Goal: Information Seeking & Learning: Learn about a topic

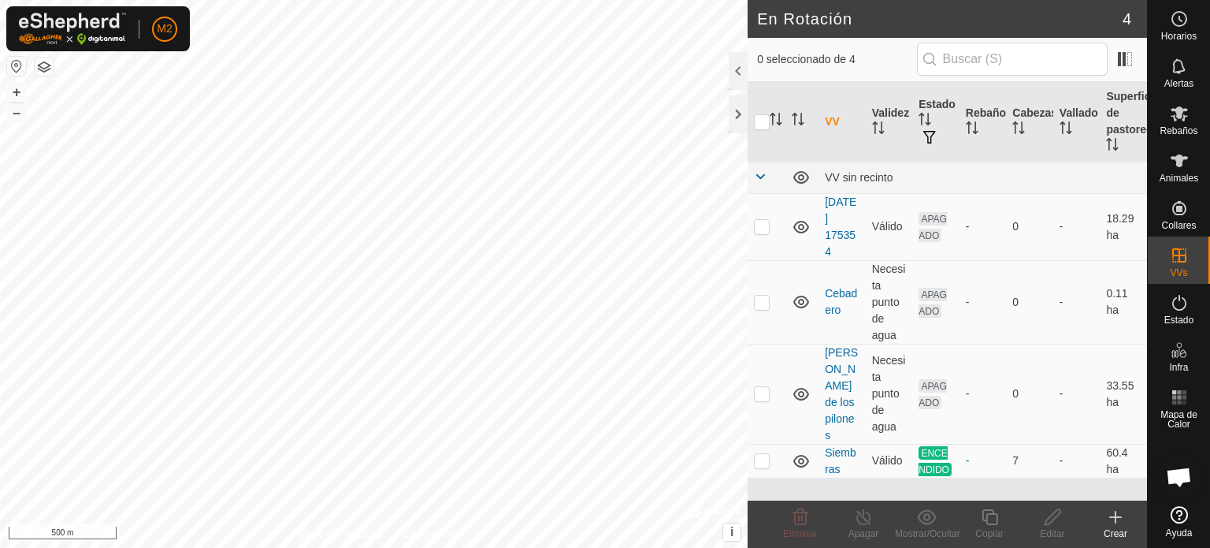
scroll to position [1488, 0]
click at [756, 237] on td at bounding box center [767, 226] width 38 height 67
click at [810, 519] on delete-svg-icon at bounding box center [800, 516] width 63 height 19
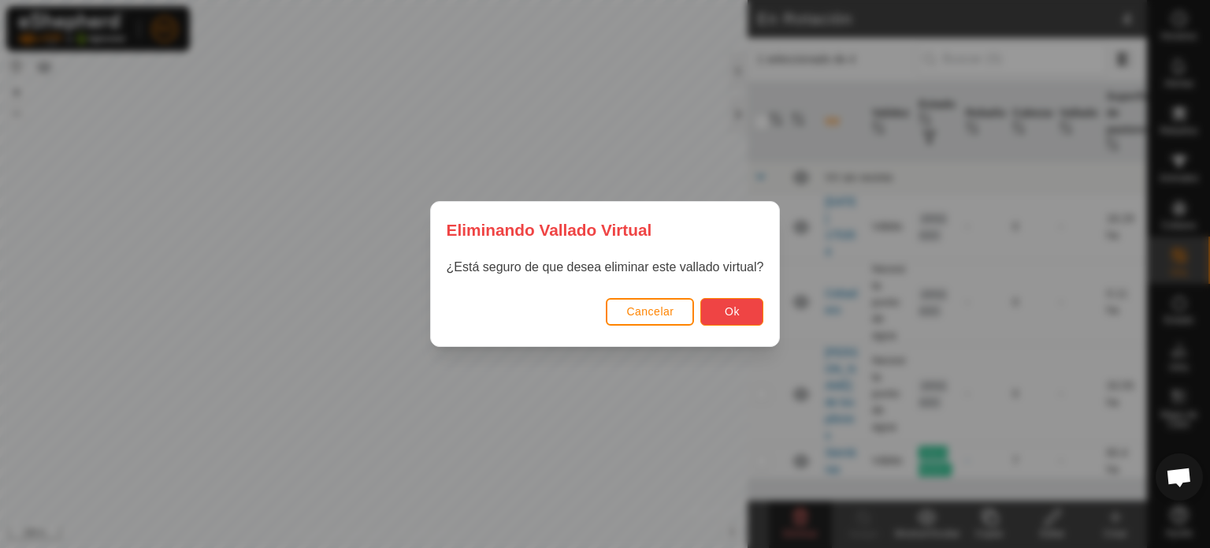
click at [757, 318] on button "Ok" at bounding box center [732, 312] width 63 height 28
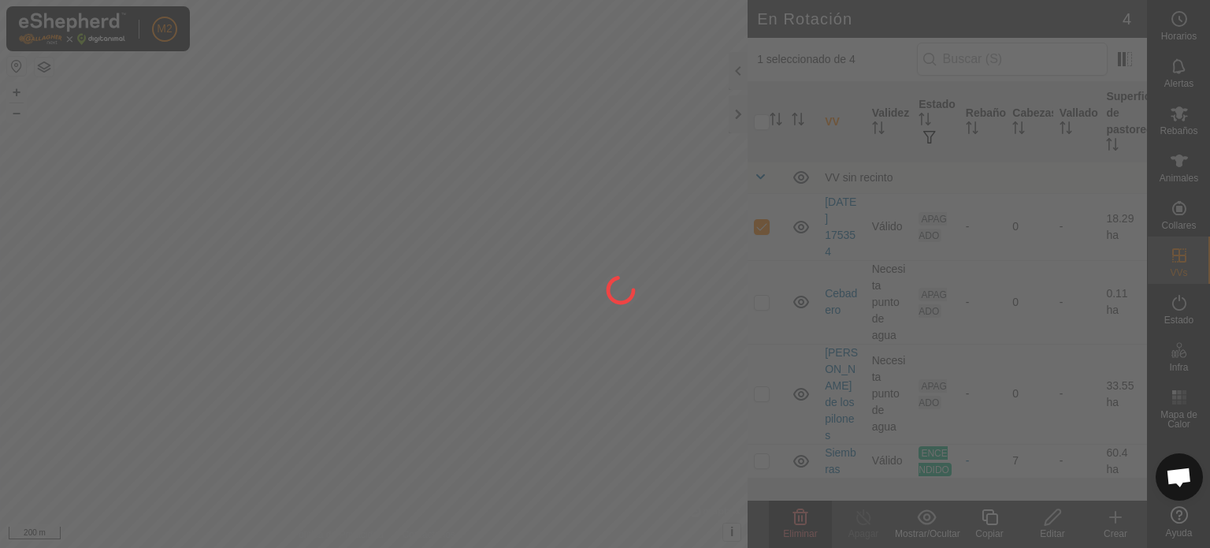
checkbox input "false"
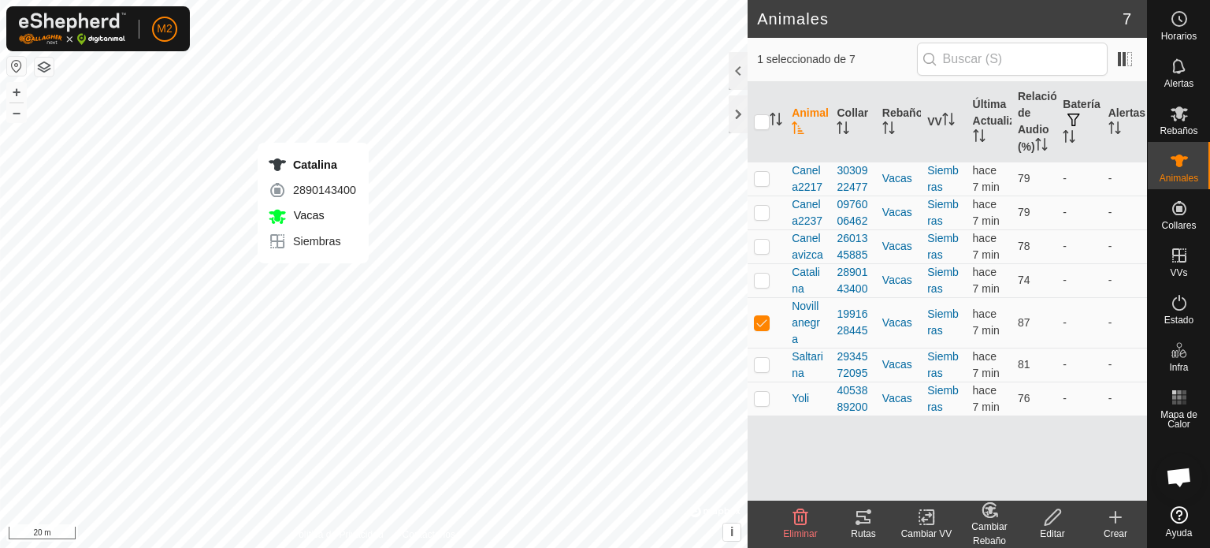
checkbox input "true"
checkbox input "false"
click at [863, 516] on icon at bounding box center [864, 517] width 14 height 13
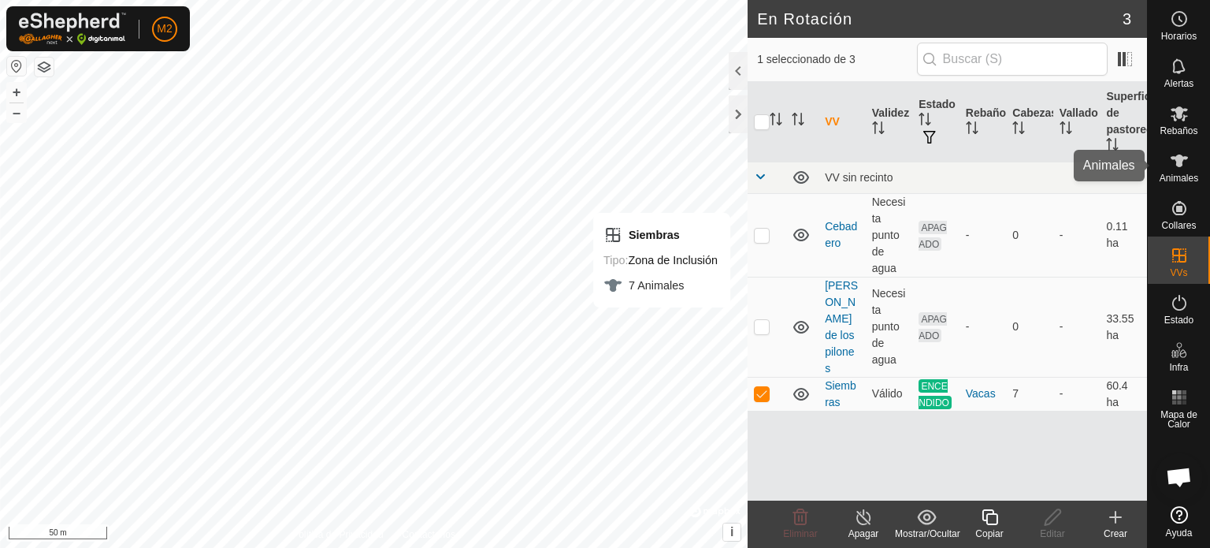
click at [1180, 152] on icon at bounding box center [1179, 160] width 19 height 19
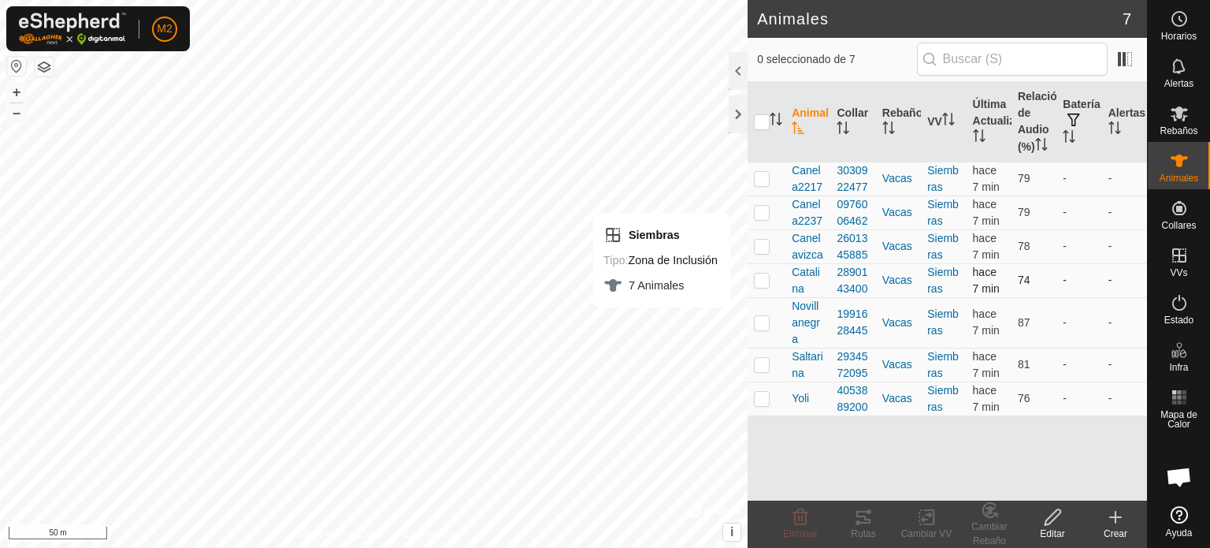
click at [780, 297] on td at bounding box center [767, 280] width 38 height 34
checkbox input "true"
click at [857, 524] on icon at bounding box center [858, 522] width 5 height 5
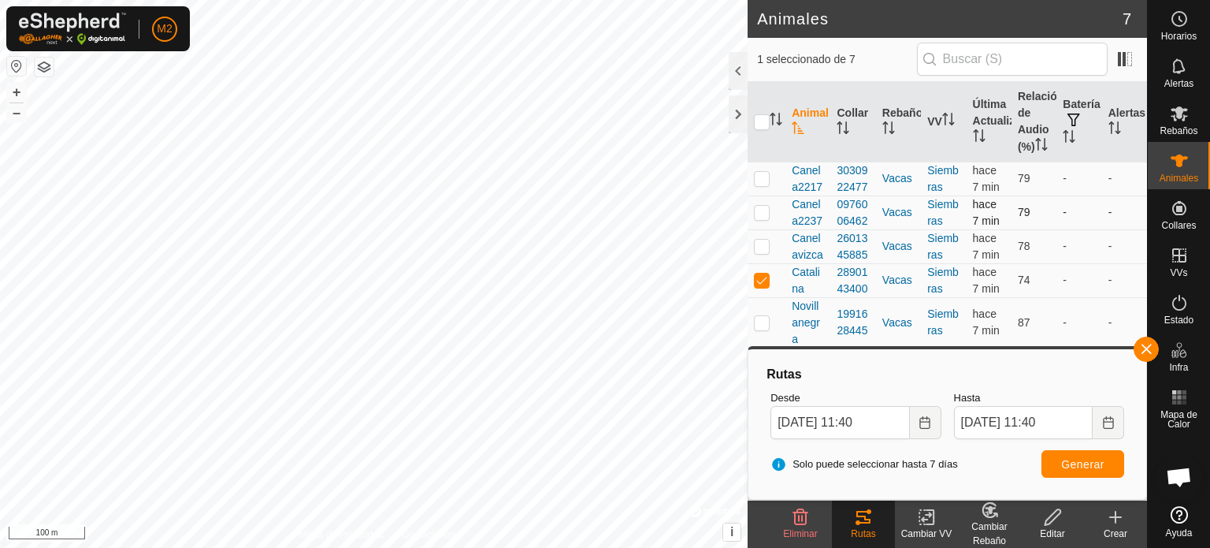
click at [763, 212] on td at bounding box center [767, 212] width 38 height 34
checkbox input "true"
click at [763, 195] on td at bounding box center [767, 179] width 38 height 34
checkbox input "true"
click at [761, 218] on p-checkbox at bounding box center [762, 212] width 16 height 13
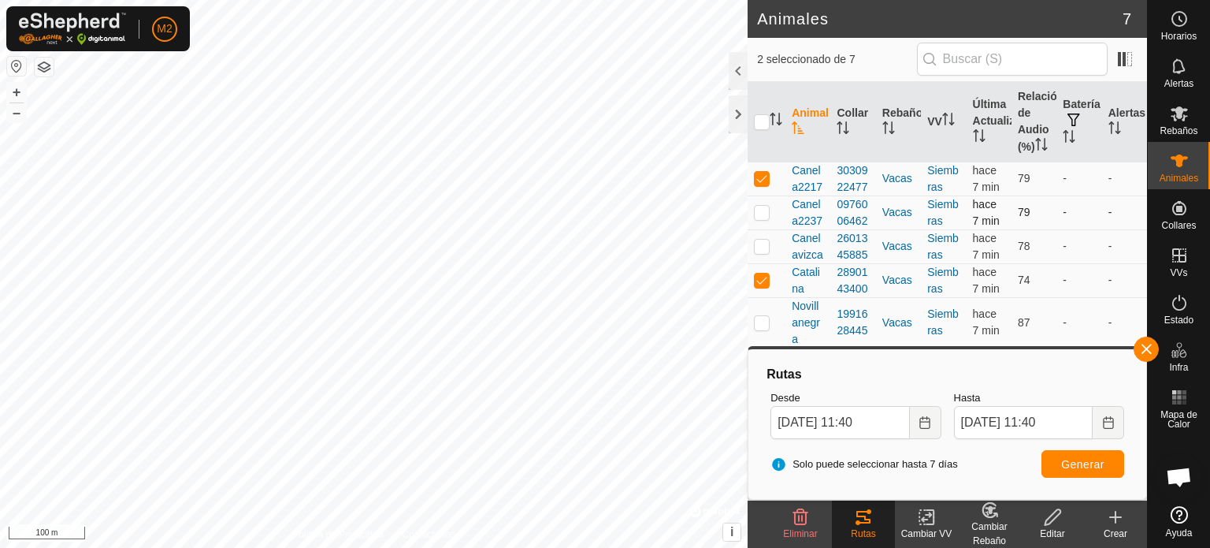
checkbox input "false"
click at [763, 286] on p-checkbox at bounding box center [762, 279] width 16 height 13
checkbox input "false"
click at [1065, 463] on span "Generar" at bounding box center [1082, 464] width 43 height 13
click at [769, 229] on td at bounding box center [767, 212] width 38 height 34
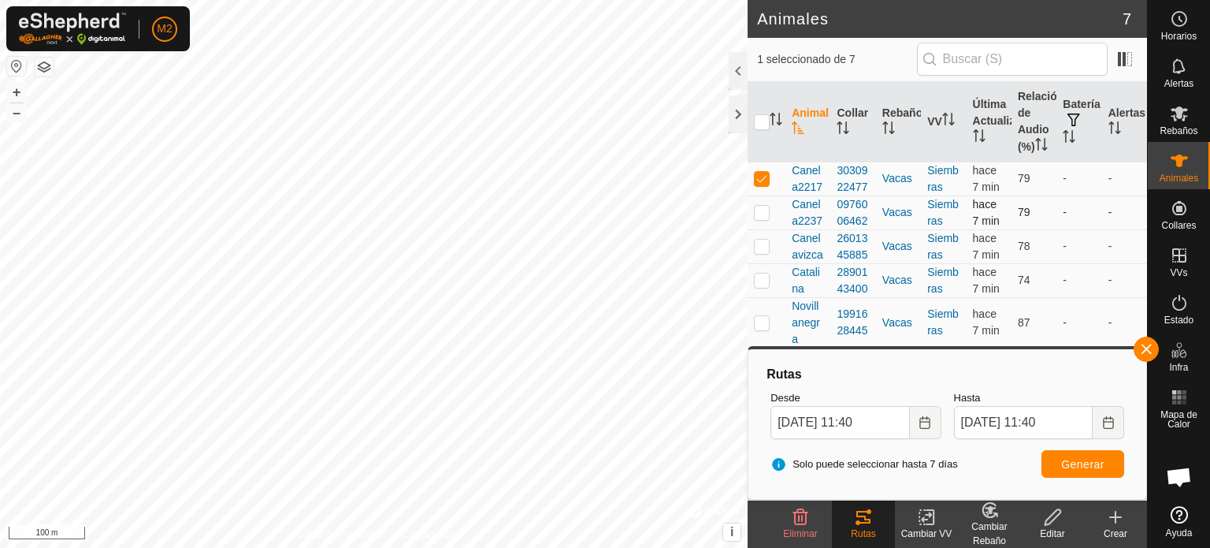
checkbox input "true"
click at [756, 184] on p-checkbox at bounding box center [762, 178] width 16 height 13
checkbox input "false"
click at [1053, 456] on button "Generar" at bounding box center [1083, 464] width 83 height 28
click at [761, 252] on p-checkbox at bounding box center [762, 246] width 16 height 13
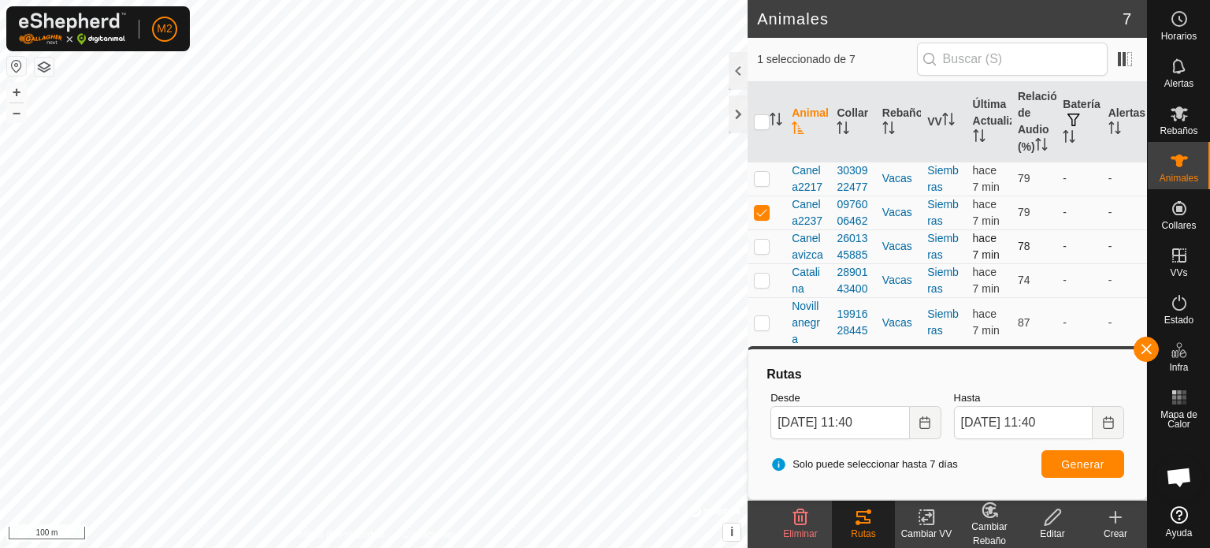
checkbox input "true"
click at [763, 218] on p-checkbox at bounding box center [762, 212] width 16 height 13
checkbox input "false"
click at [1055, 466] on button "Generar" at bounding box center [1083, 464] width 83 height 28
click at [753, 253] on td at bounding box center [767, 246] width 38 height 34
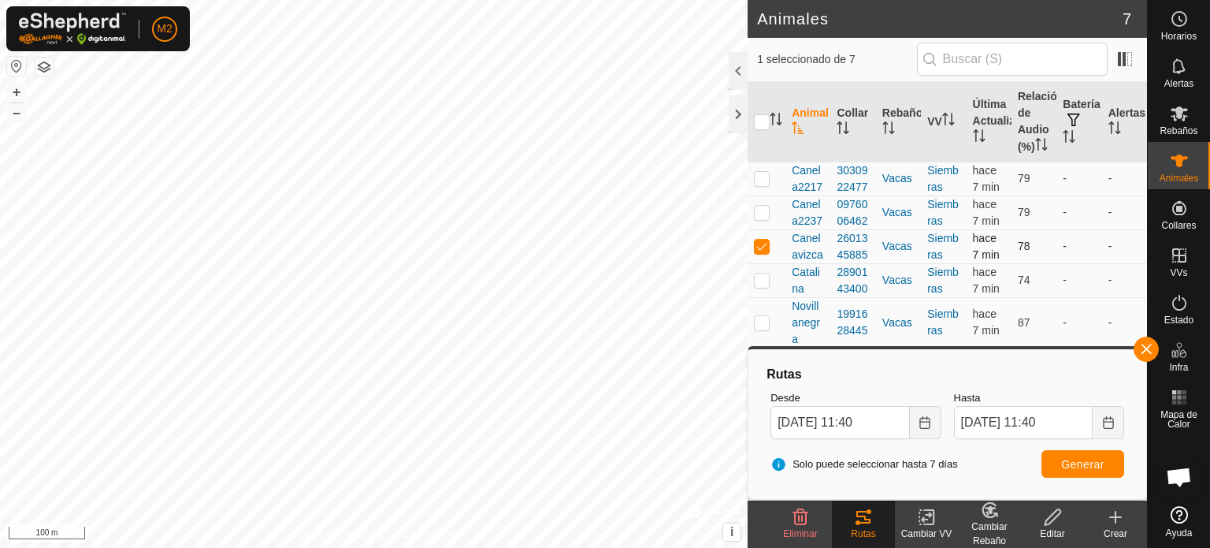
checkbox input "false"
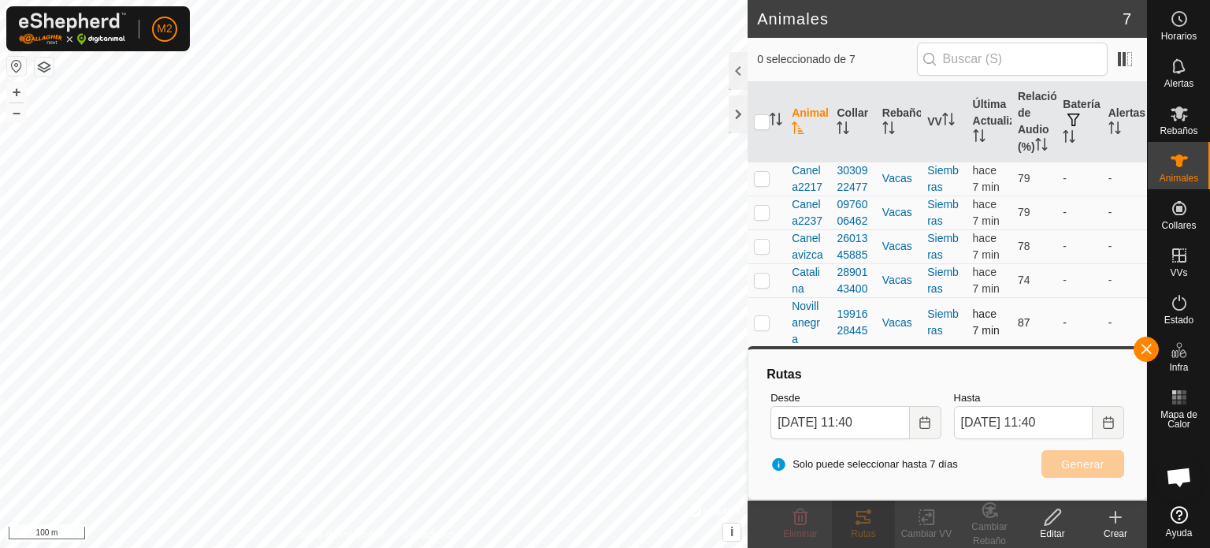
click at [759, 329] on p-checkbox at bounding box center [762, 322] width 16 height 13
checkbox input "true"
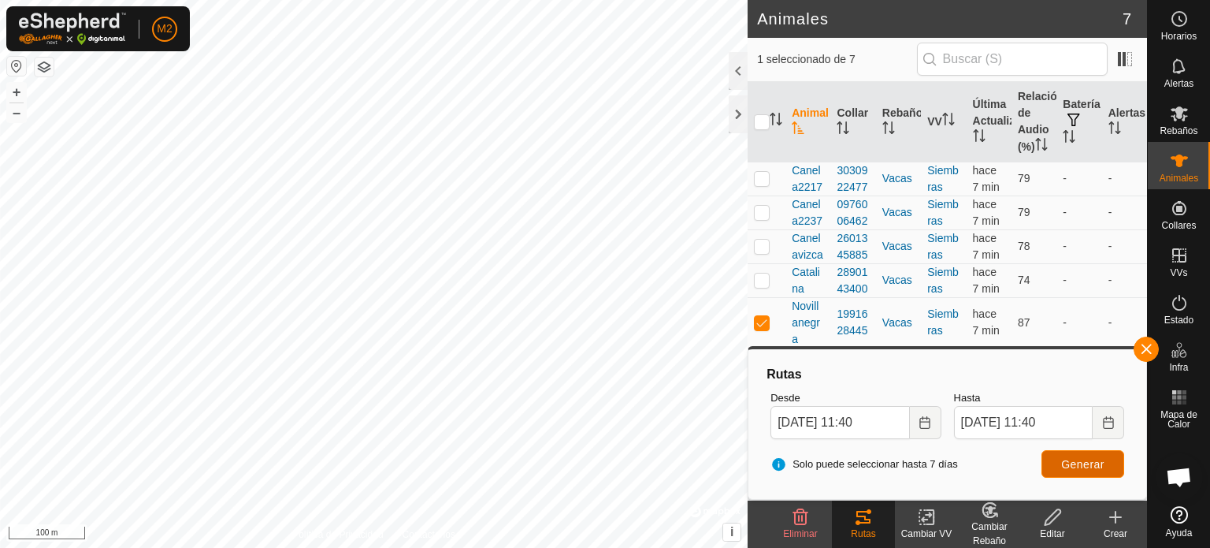
click at [1069, 474] on button "Generar" at bounding box center [1083, 464] width 83 height 28
click at [1128, 348] on div "Rutas Desde [DATE] 11:40 Hasta [DATE] 11:40 Solo puede seleccionar hasta 7 [PER…" at bounding box center [948, 423] width 400 height 154
click at [1147, 355] on button "button" at bounding box center [1146, 348] width 25 height 25
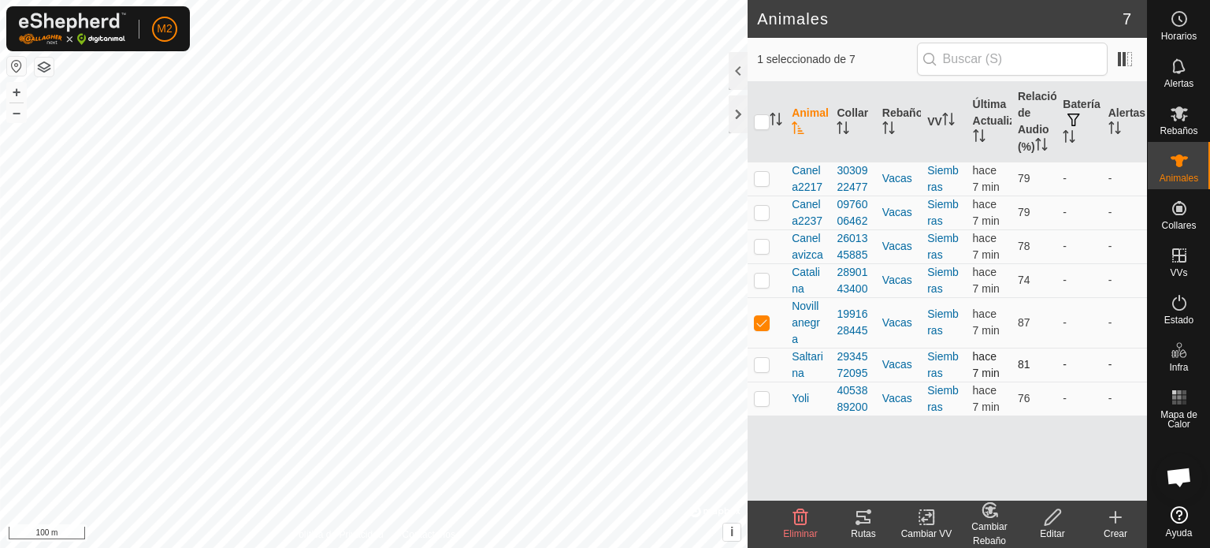
click at [771, 377] on td at bounding box center [767, 365] width 38 height 34
checkbox input "true"
click at [764, 329] on p-checkbox at bounding box center [762, 322] width 16 height 13
checkbox input "false"
click at [868, 510] on icon at bounding box center [869, 511] width 5 height 5
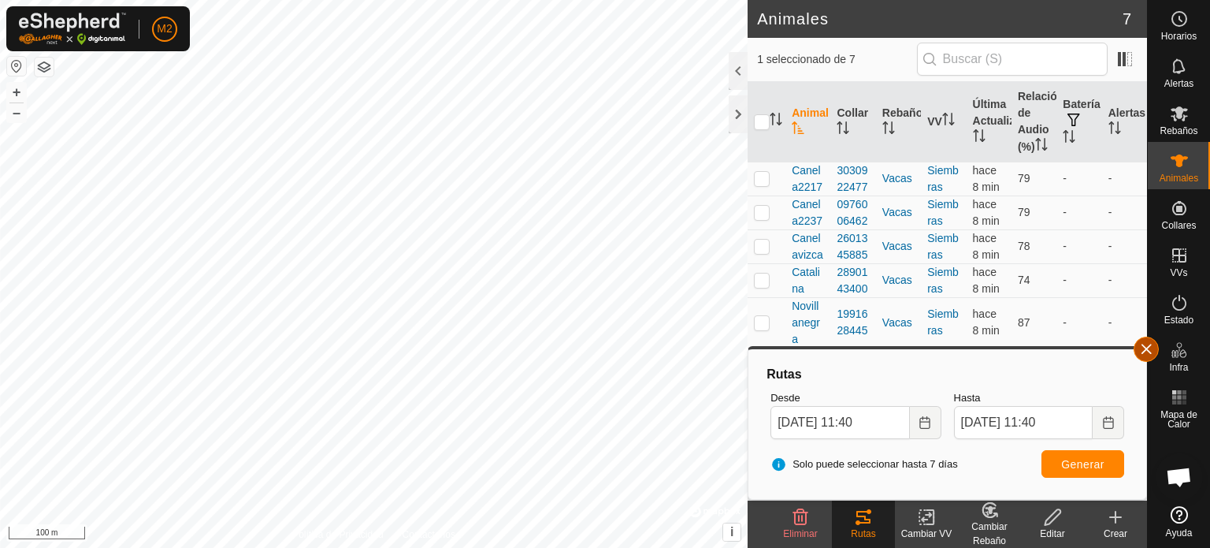
click at [1138, 355] on button "button" at bounding box center [1146, 348] width 25 height 25
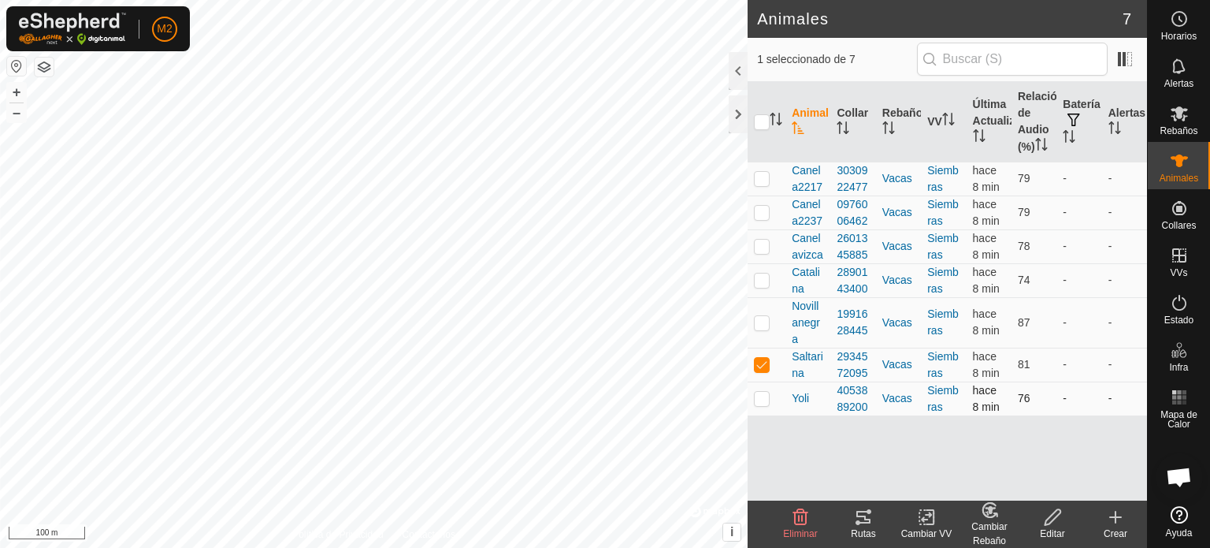
click at [764, 404] on p-checkbox at bounding box center [762, 398] width 16 height 13
checkbox input "true"
click at [760, 381] on td at bounding box center [767, 365] width 38 height 34
checkbox input "false"
click at [857, 522] on icon at bounding box center [864, 517] width 14 height 13
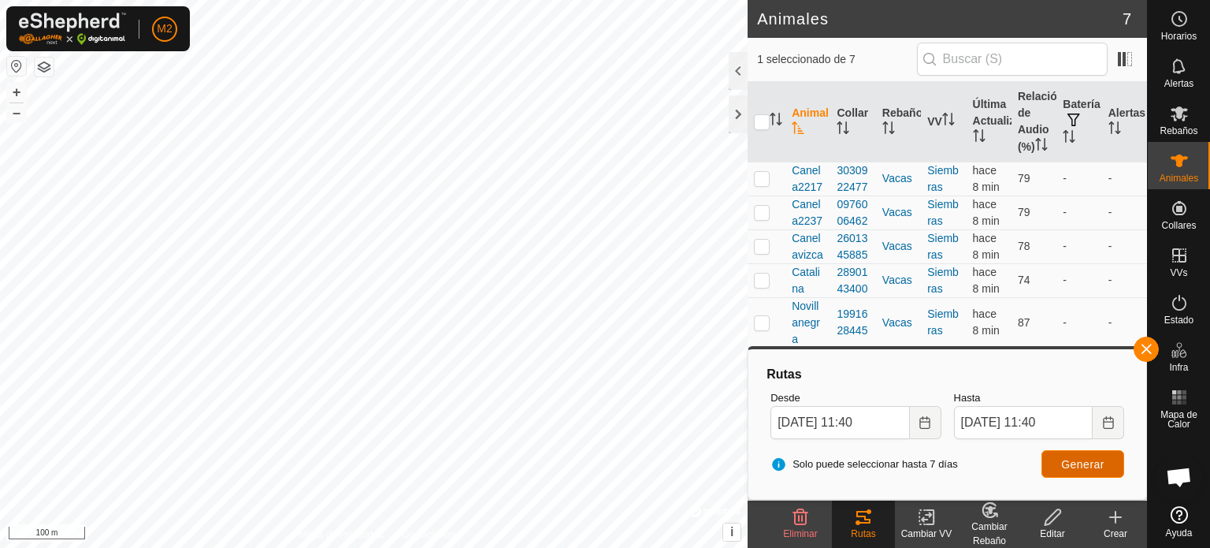
click at [1076, 461] on span "Generar" at bounding box center [1082, 464] width 43 height 13
click at [1150, 352] on button "button" at bounding box center [1146, 348] width 25 height 25
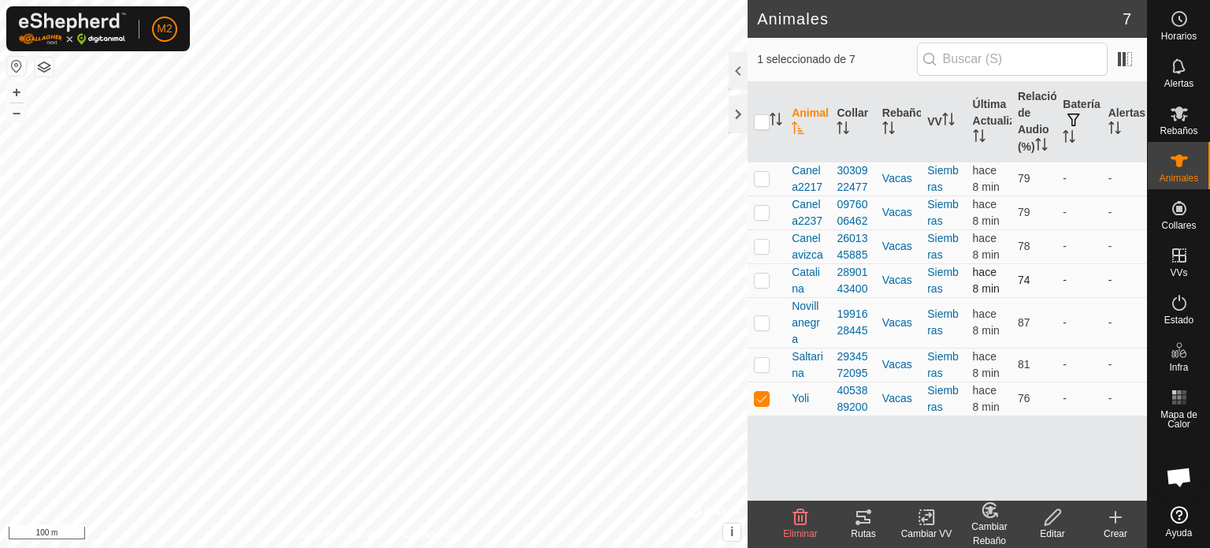
click at [773, 286] on td at bounding box center [767, 280] width 38 height 34
checkbox input "true"
click at [764, 404] on p-tablecheckbox at bounding box center [762, 398] width 16 height 13
checkbox input "false"
click at [878, 533] on div "Rutas" at bounding box center [863, 533] width 63 height 14
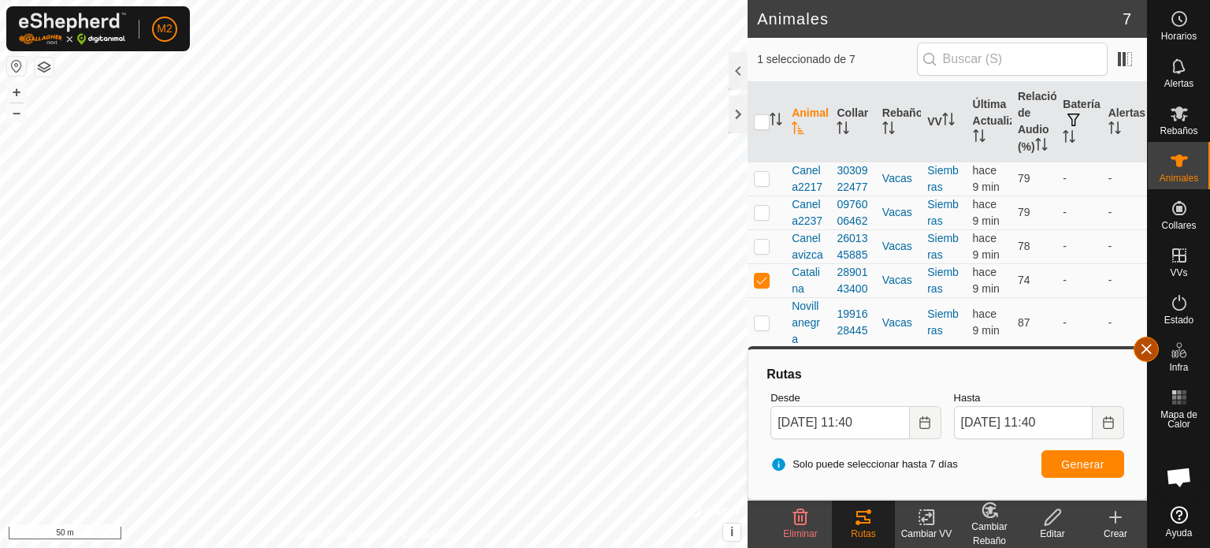
drag, startPoint x: 775, startPoint y: 488, endPoint x: 1136, endPoint y: 353, distance: 386.0
click at [1136, 353] on button "button" at bounding box center [1146, 348] width 25 height 25
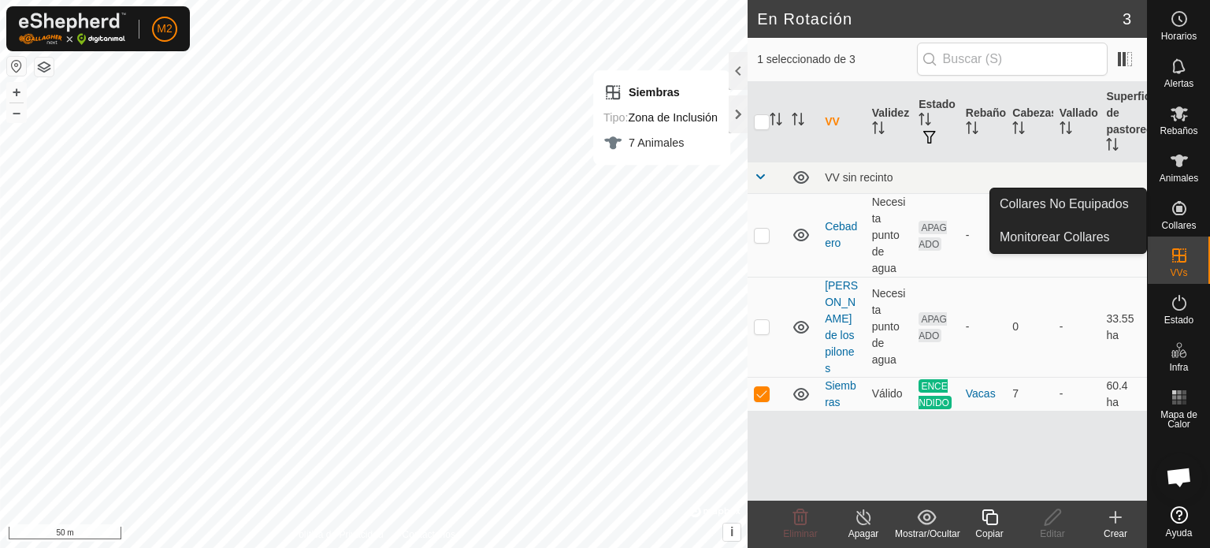
click at [1174, 210] on icon at bounding box center [1179, 208] width 19 height 19
click at [1151, 207] on div "Collares" at bounding box center [1179, 212] width 62 height 47
click at [1137, 205] on link "Collares No Equipados" at bounding box center [1069, 204] width 156 height 32
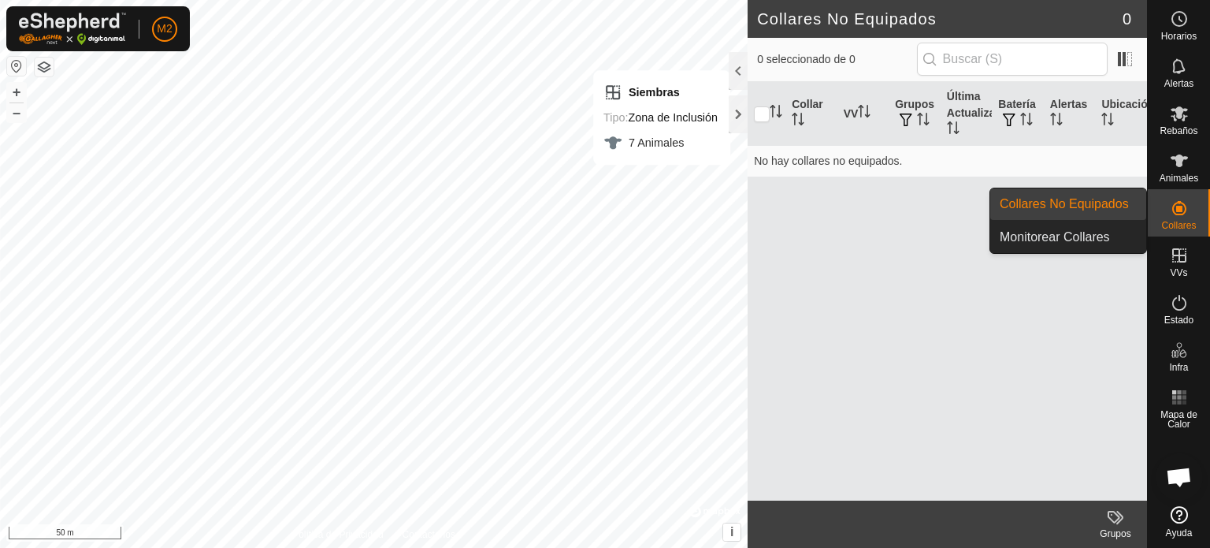
click at [1169, 214] on es-neckbands-svg-icon at bounding box center [1180, 207] width 28 height 25
click at [1116, 233] on link "Monitorear Collares" at bounding box center [1069, 237] width 156 height 32
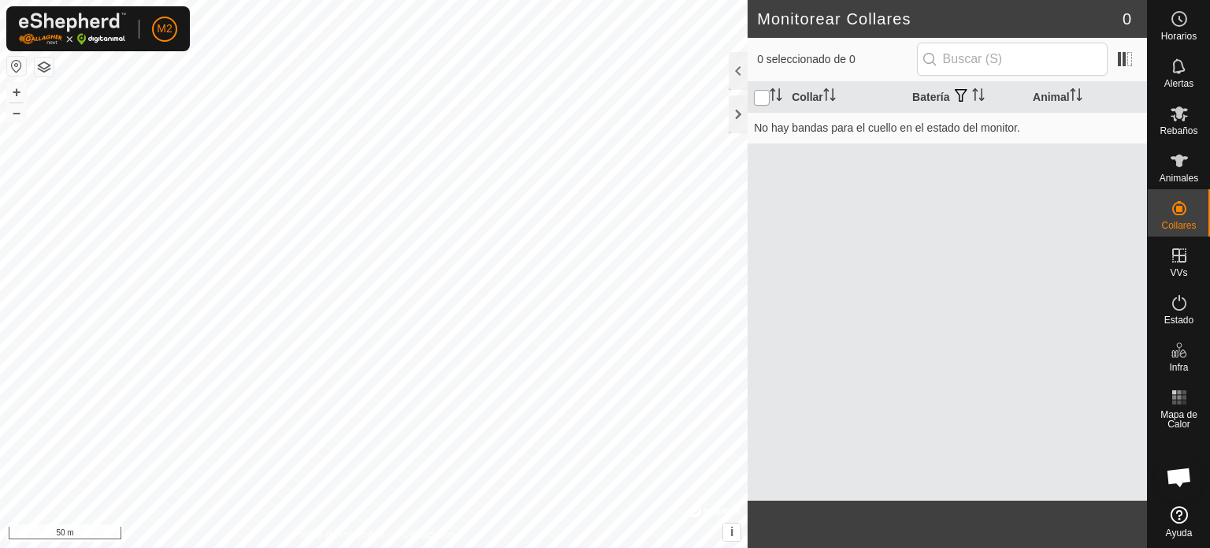
click at [758, 99] on input "checkbox" at bounding box center [762, 98] width 16 height 16
click at [779, 112] on td "No hay bandas para el cuello en el estado del monitor." at bounding box center [948, 128] width 400 height 32
click at [1128, 53] on span at bounding box center [1125, 58] width 25 height 25
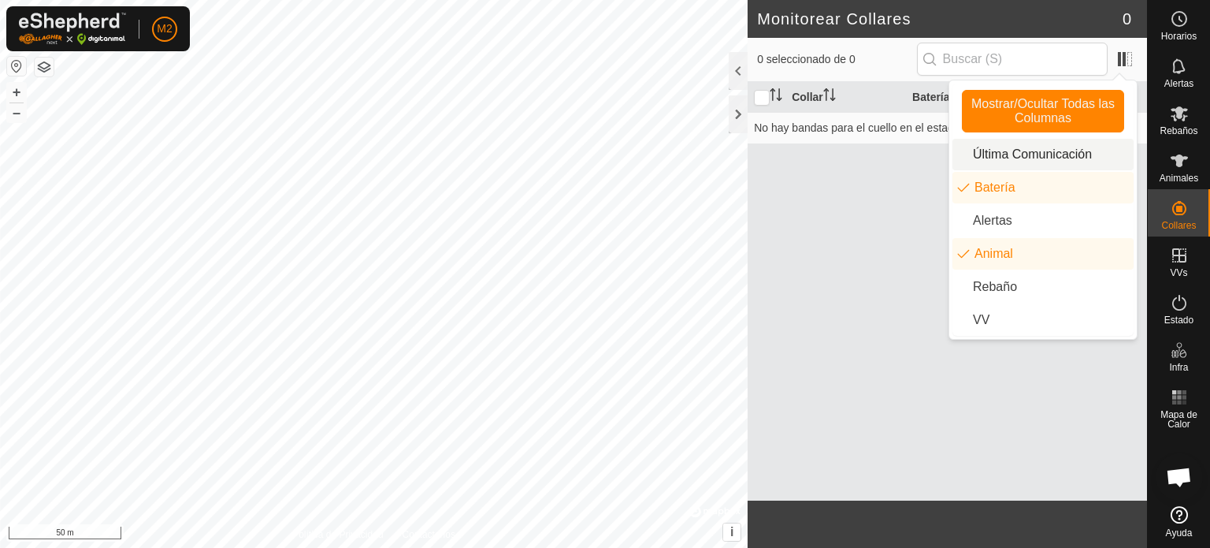
click at [1049, 144] on li "Última Comunicación" at bounding box center [1043, 155] width 181 height 32
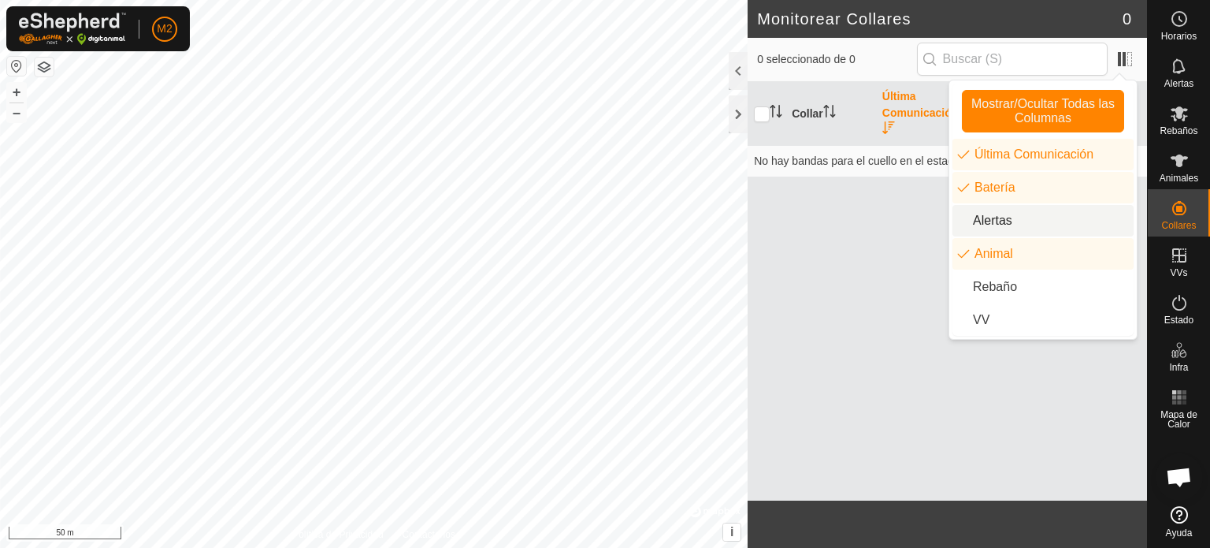
click at [1046, 211] on li "Alertas" at bounding box center [1043, 221] width 181 height 32
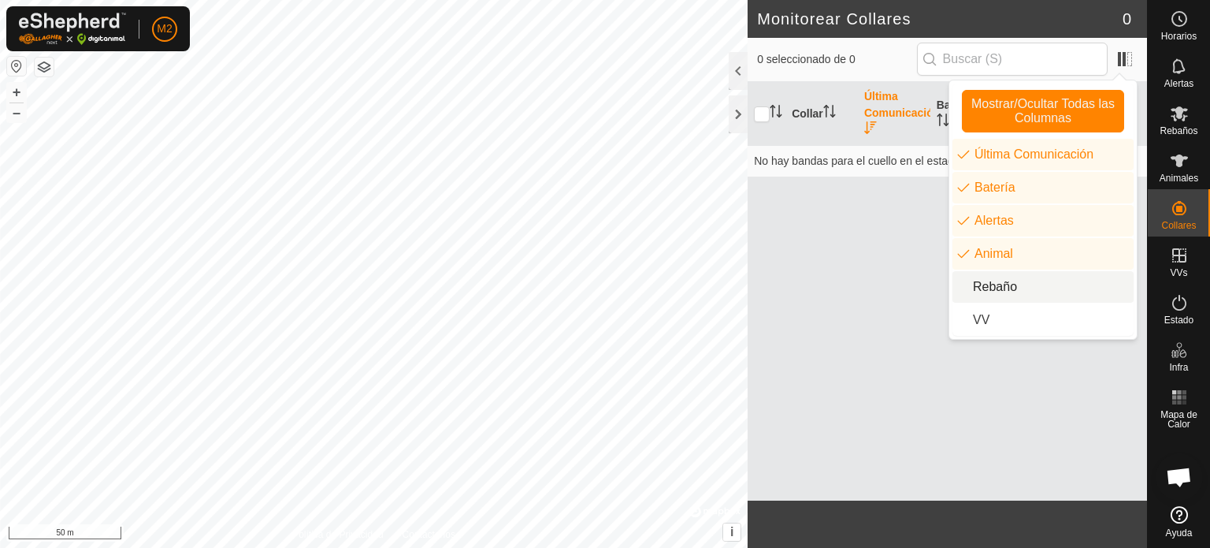
click at [1002, 302] on li "Rebaño" at bounding box center [1043, 287] width 181 height 32
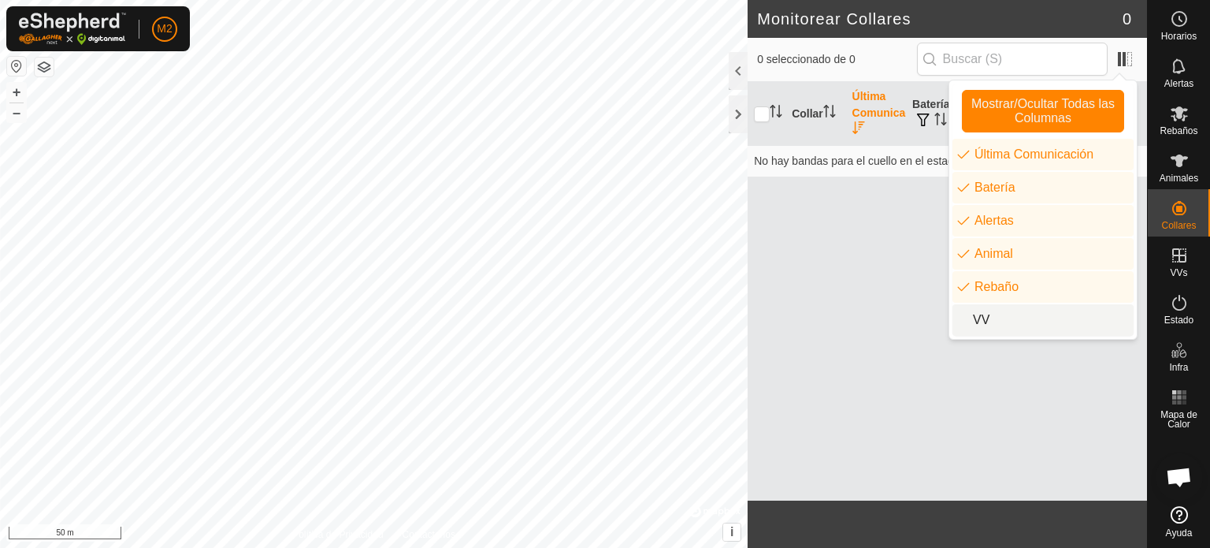
click at [991, 322] on li "VV" at bounding box center [1043, 320] width 181 height 32
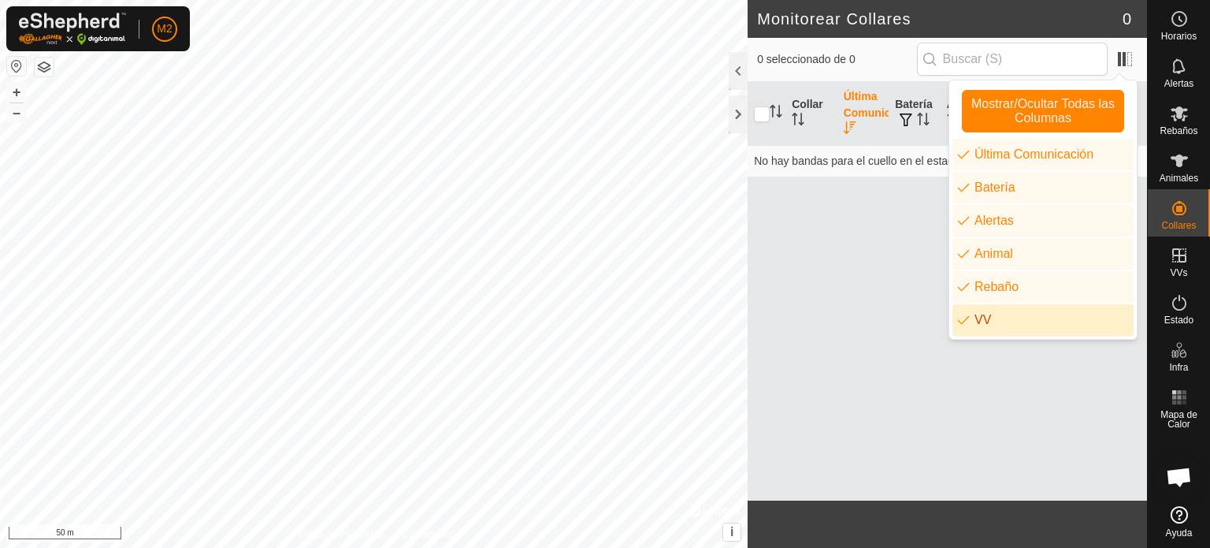
click at [855, 273] on div "Collar Última Comunicación Batería Alertas Animal Rebaño VV No hay bandas para …" at bounding box center [948, 291] width 400 height 418
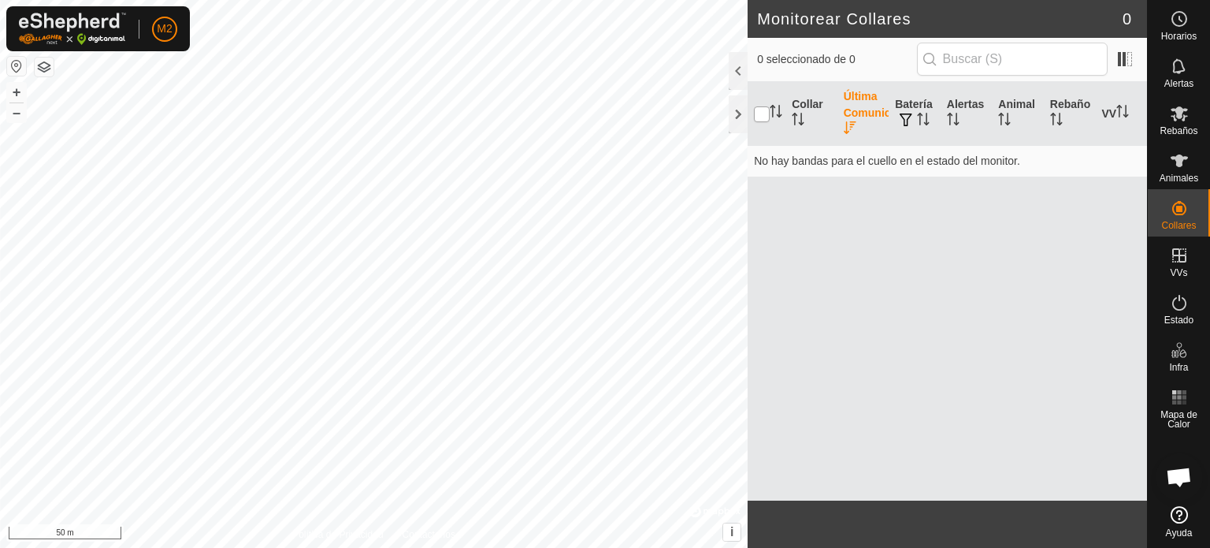
click at [756, 119] on input "checkbox" at bounding box center [762, 114] width 16 height 16
click at [764, 111] on input "checkbox" at bounding box center [762, 114] width 16 height 16
checkbox input "false"
click at [1191, 55] on es-notification-svg-icon at bounding box center [1180, 66] width 28 height 25
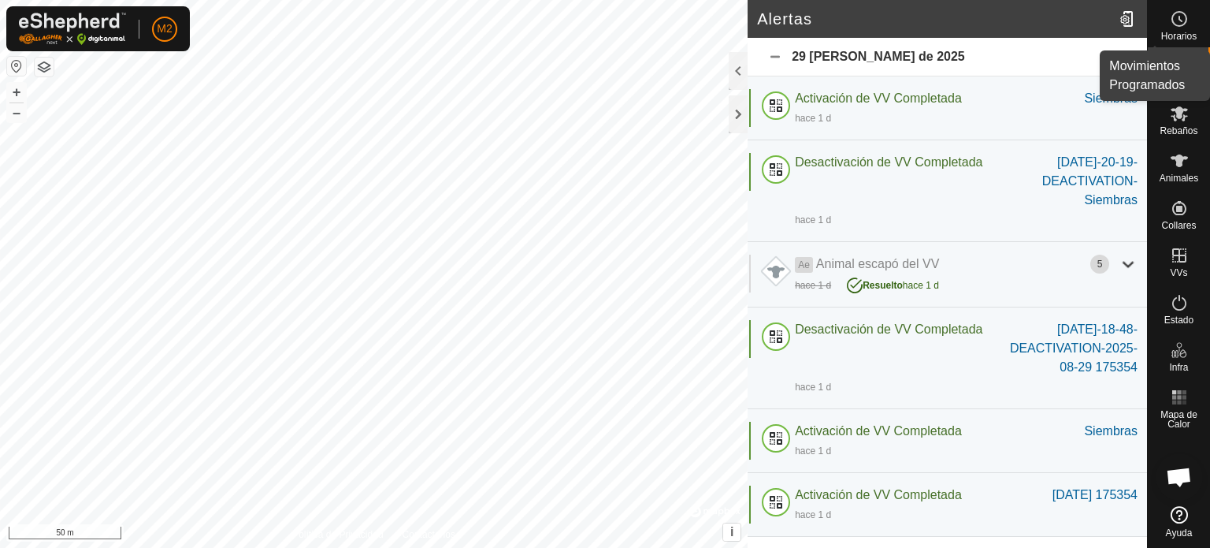
click at [1185, 41] on span "Horarios" at bounding box center [1179, 36] width 35 height 9
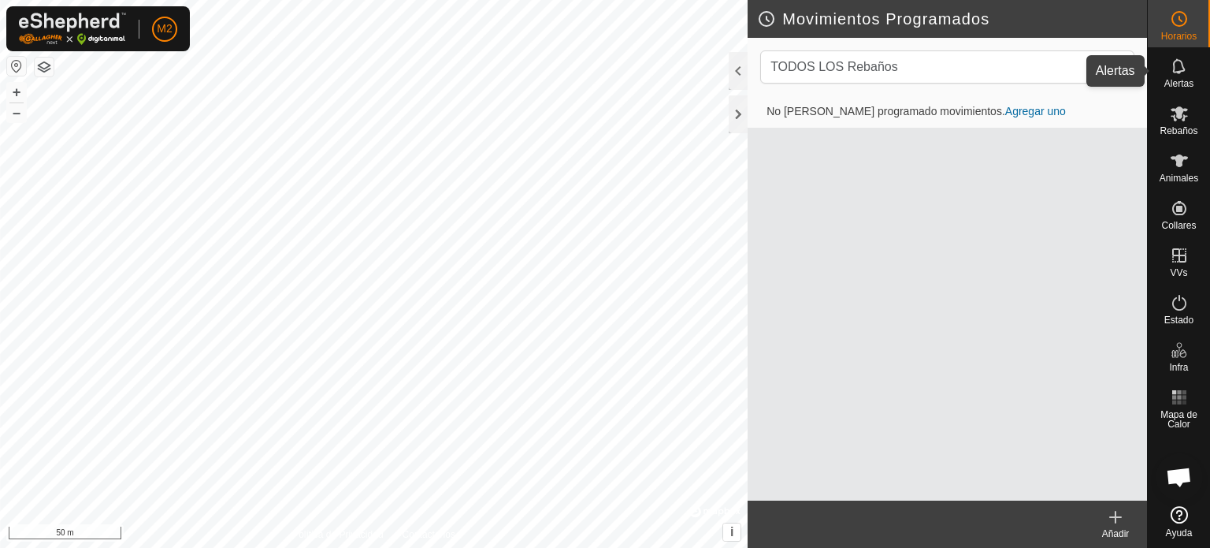
click at [1178, 68] on icon at bounding box center [1179, 66] width 19 height 19
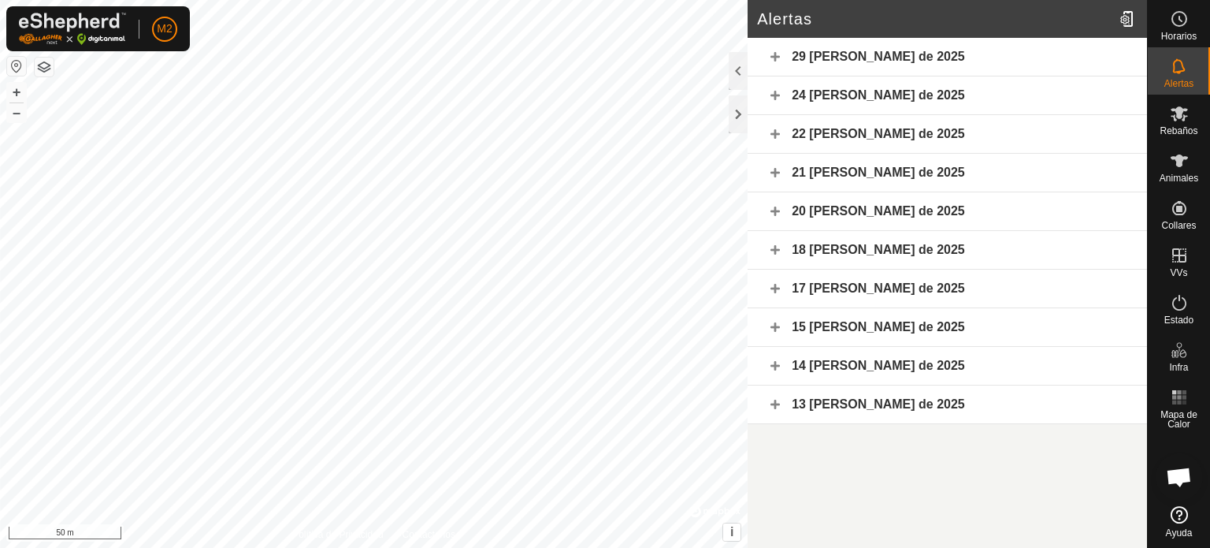
click at [776, 65] on div "29 [PERSON_NAME] de 2025" at bounding box center [948, 57] width 400 height 39
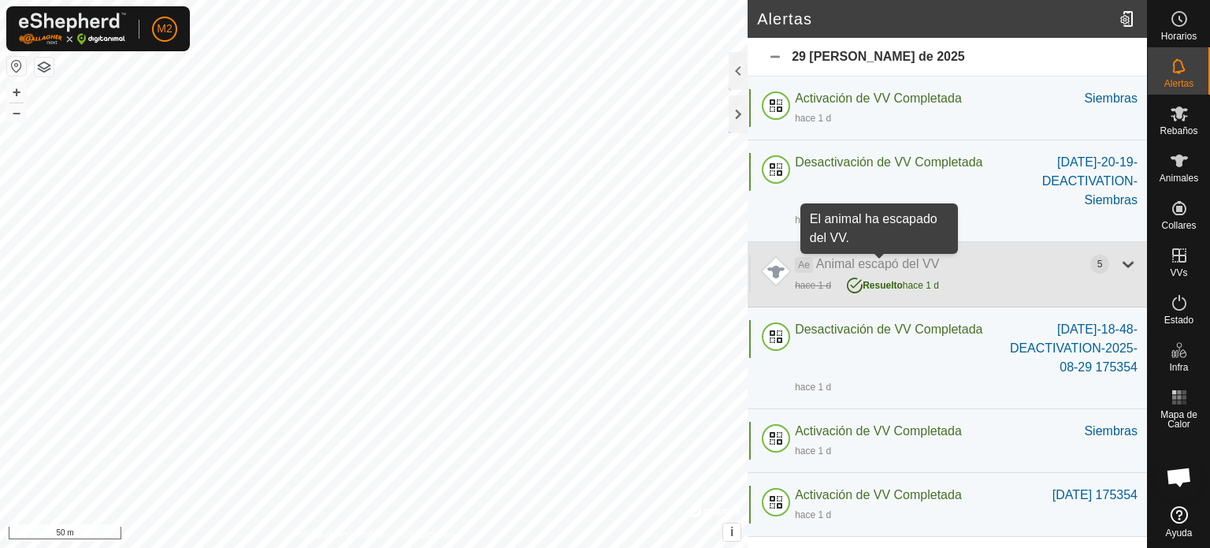
click at [879, 264] on span "Animal escapó del VV" at bounding box center [878, 263] width 124 height 13
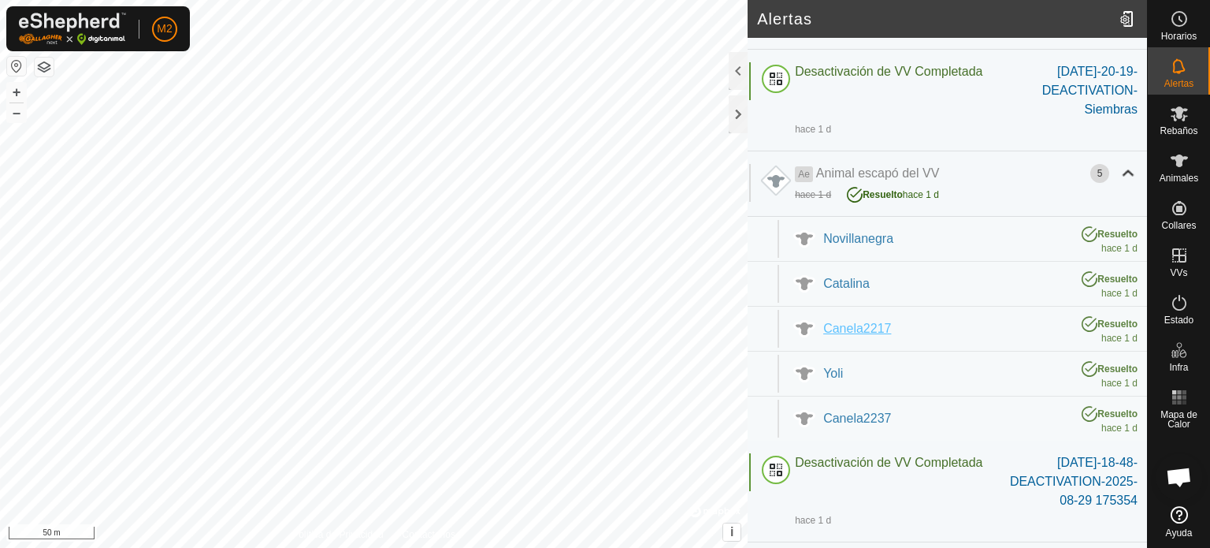
scroll to position [148, 0]
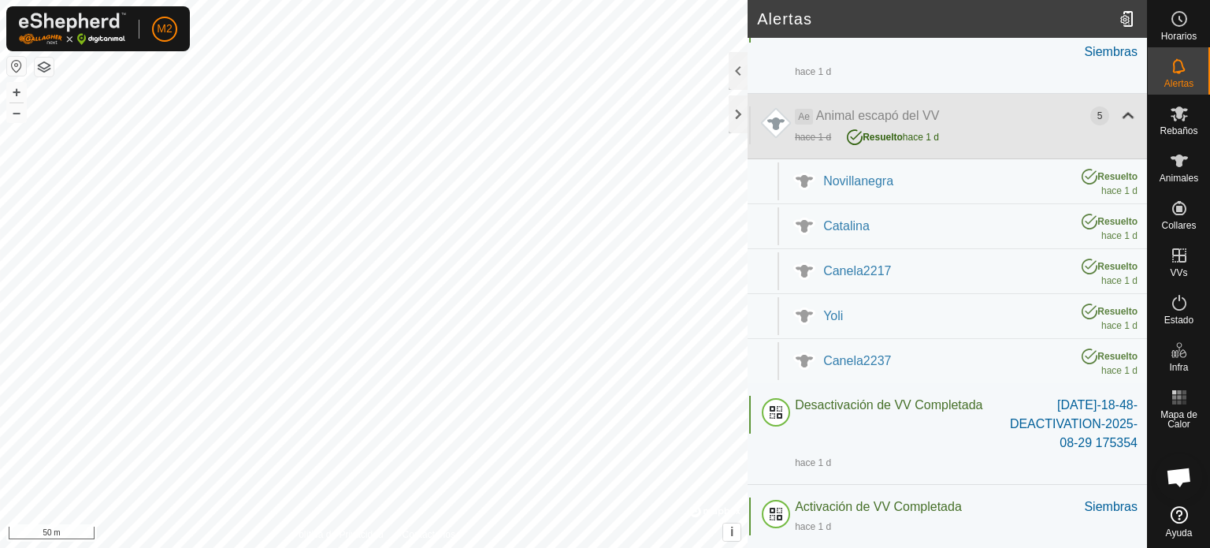
click at [768, 125] on div at bounding box center [776, 125] width 38 height 38
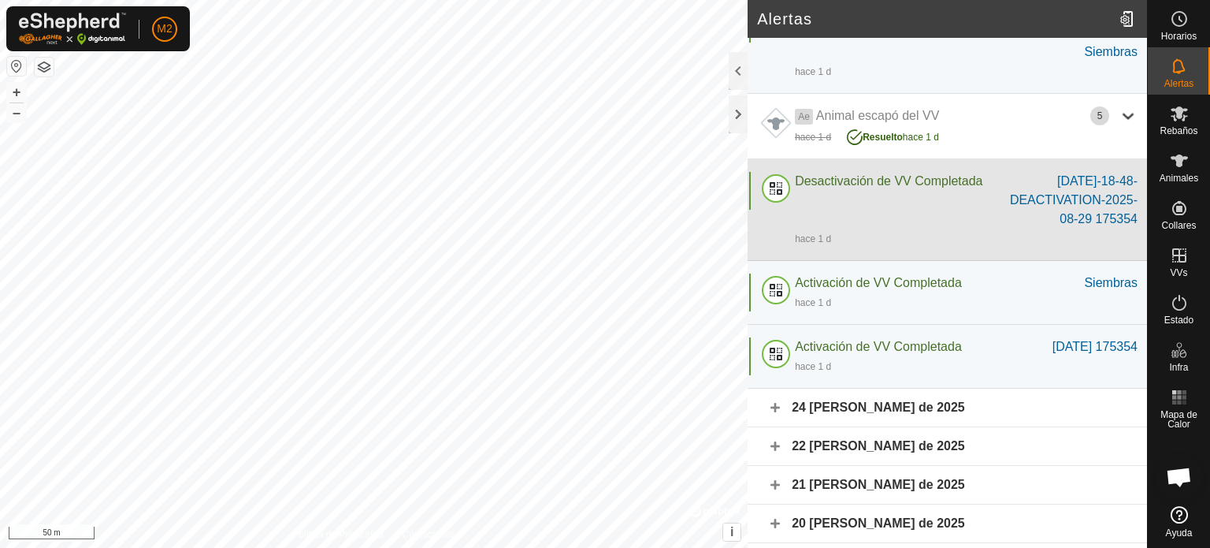
click at [784, 181] on div at bounding box center [776, 191] width 38 height 38
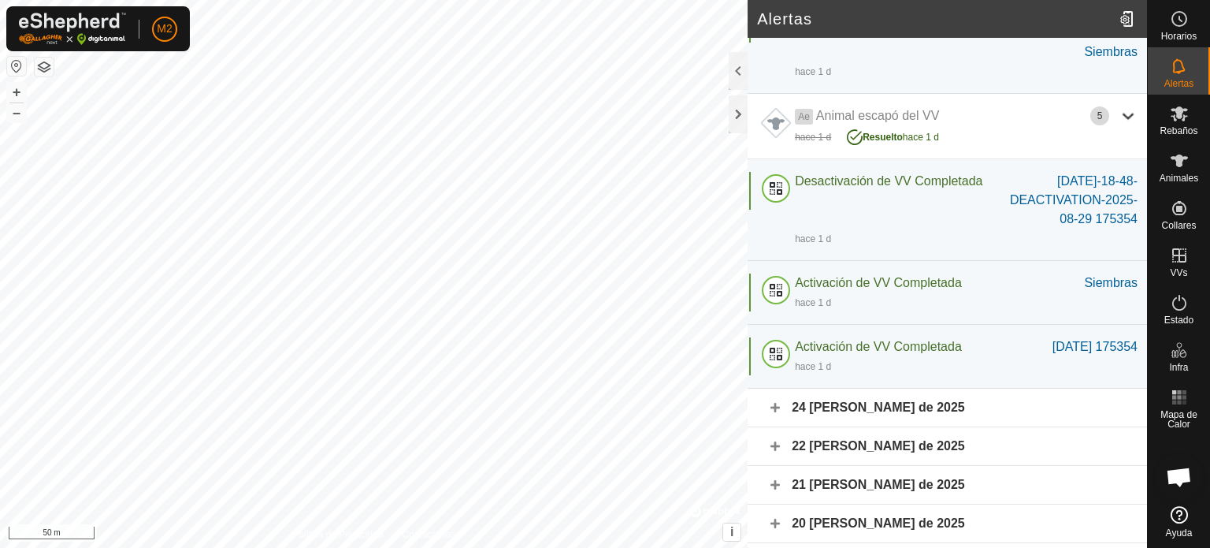
click at [775, 403] on div "24 [PERSON_NAME] de 2025" at bounding box center [948, 408] width 400 height 39
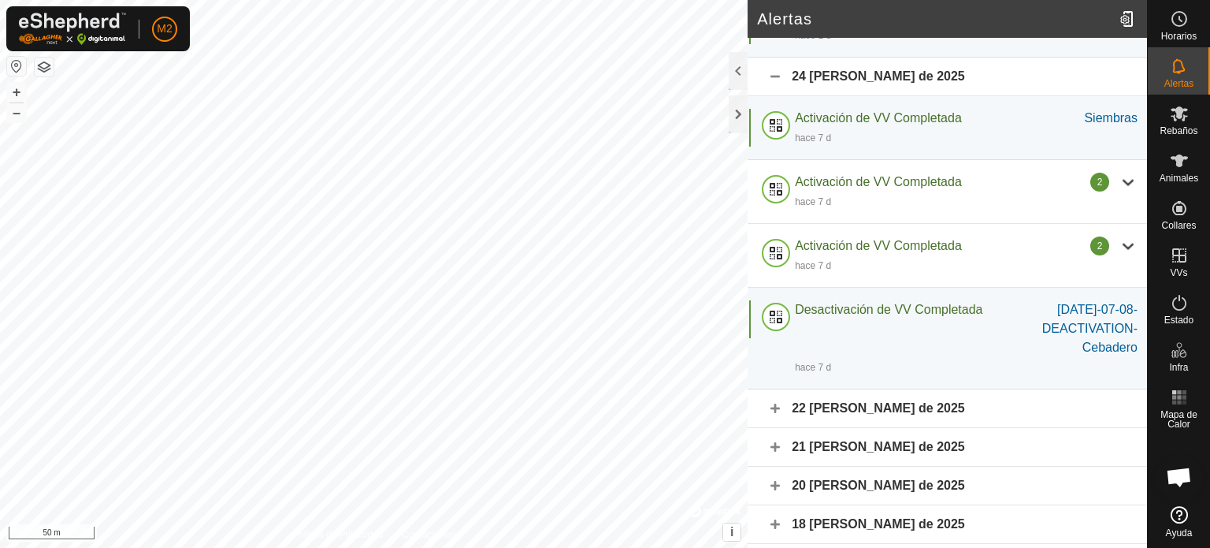
scroll to position [494, 0]
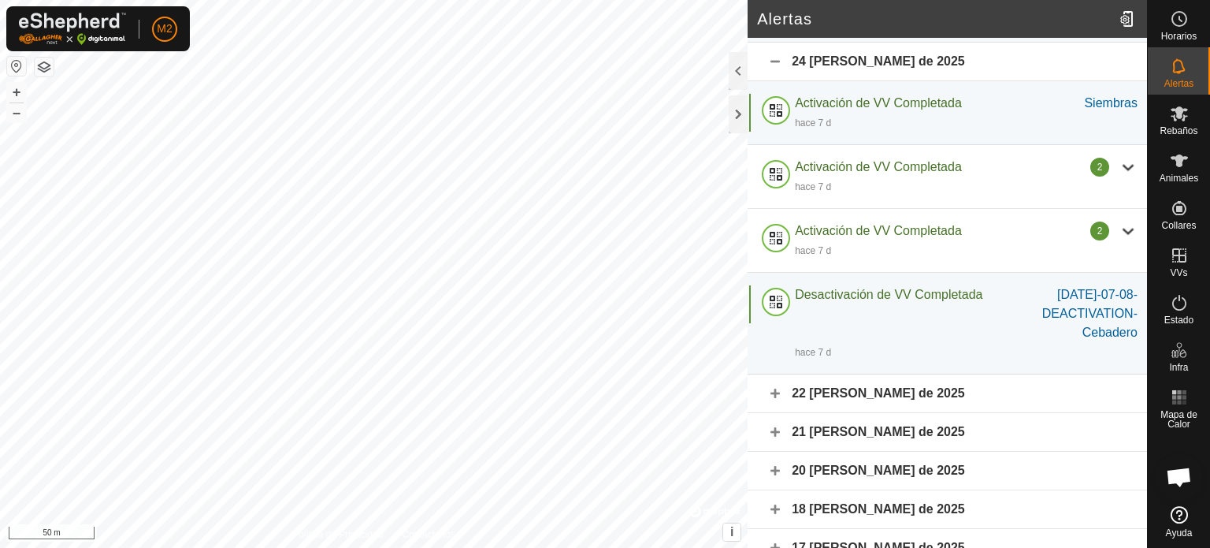
click at [775, 394] on div "22 [PERSON_NAME] de 2025" at bounding box center [948, 393] width 400 height 39
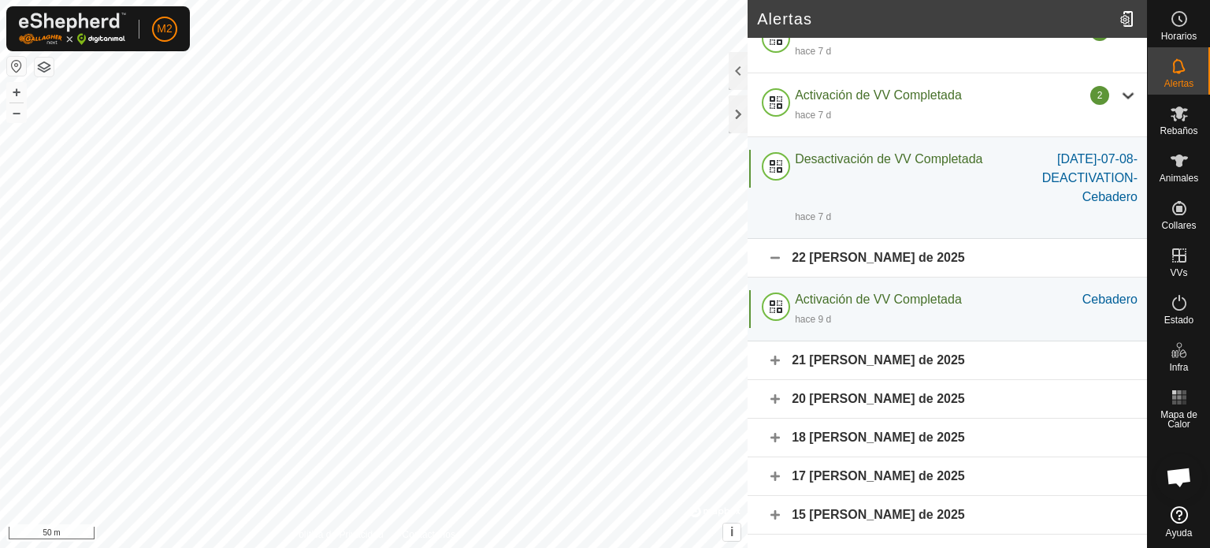
scroll to position [630, 0]
click at [779, 372] on div "21 [PERSON_NAME] de 2025" at bounding box center [948, 360] width 400 height 39
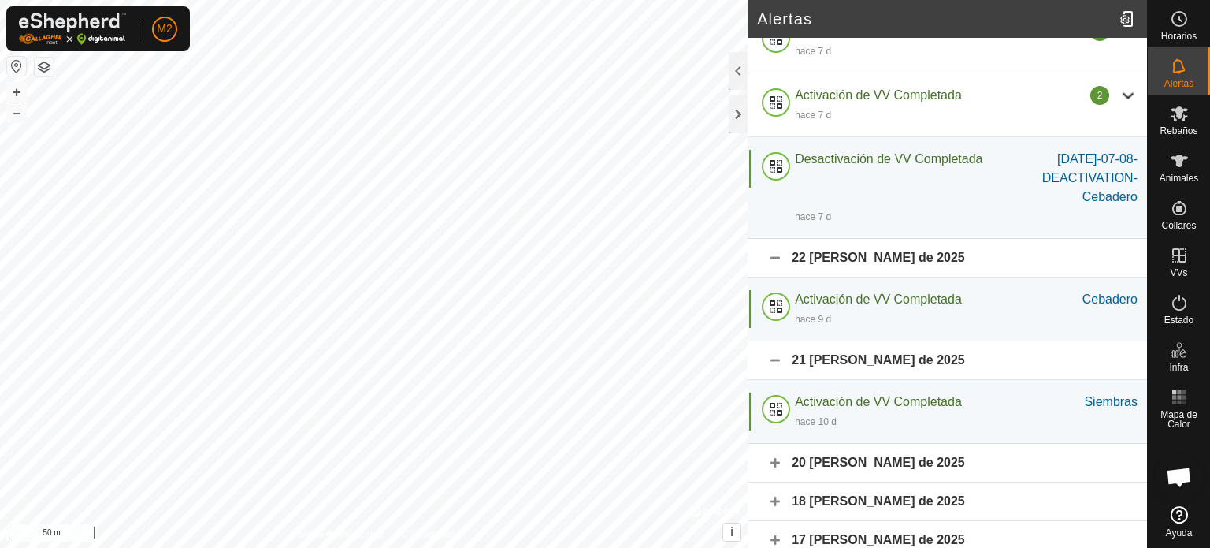
scroll to position [727, 0]
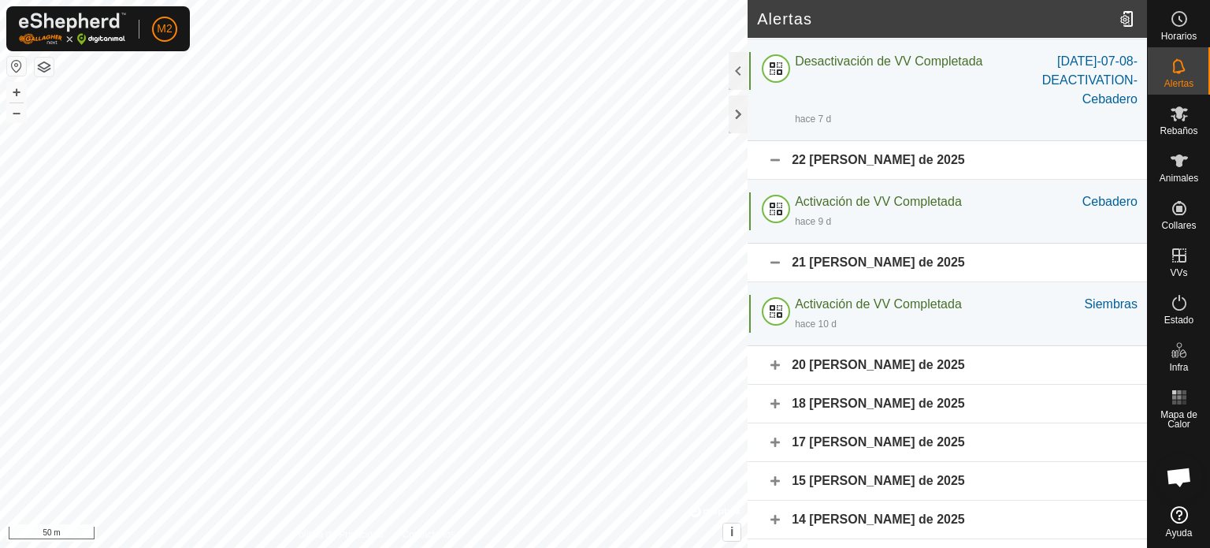
click at [779, 372] on div "20 [PERSON_NAME] de 2025" at bounding box center [948, 365] width 400 height 39
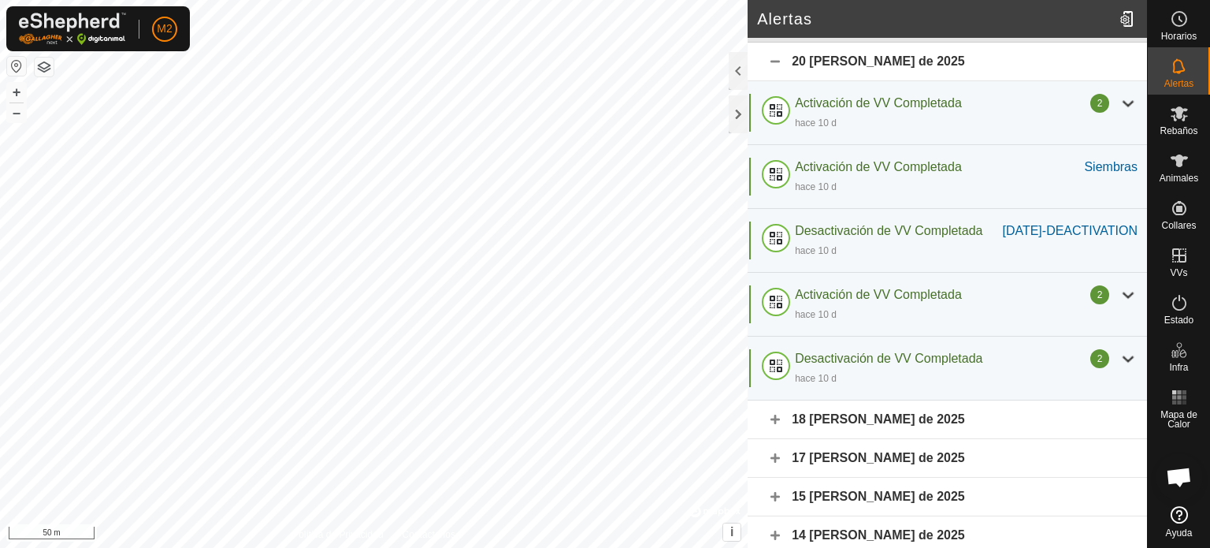
scroll to position [1090, 0]
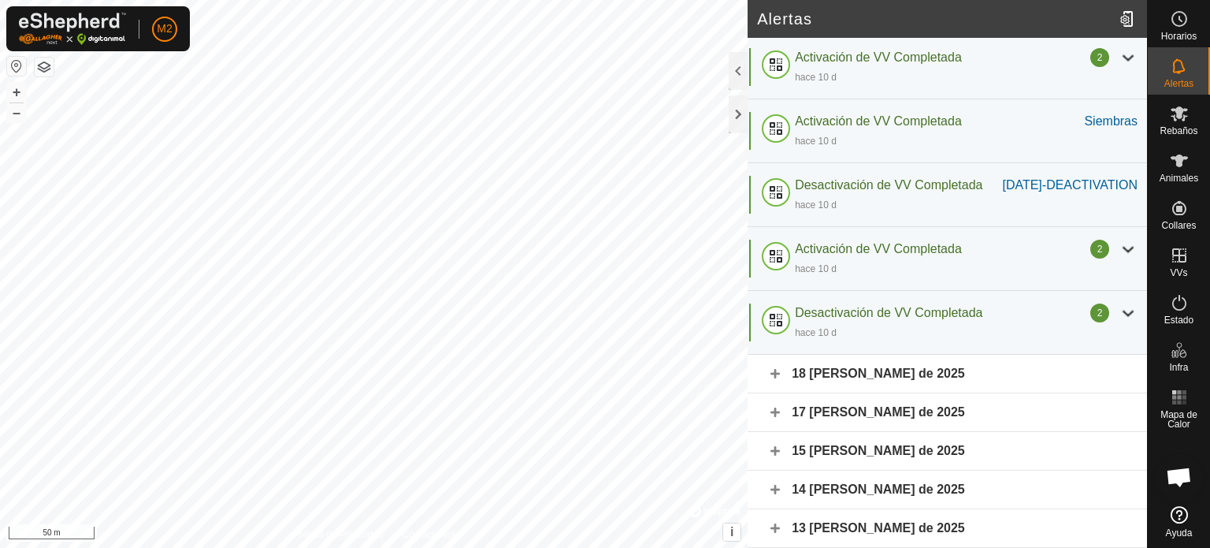
click at [767, 384] on div "18 [PERSON_NAME] de 2025" at bounding box center [948, 374] width 400 height 39
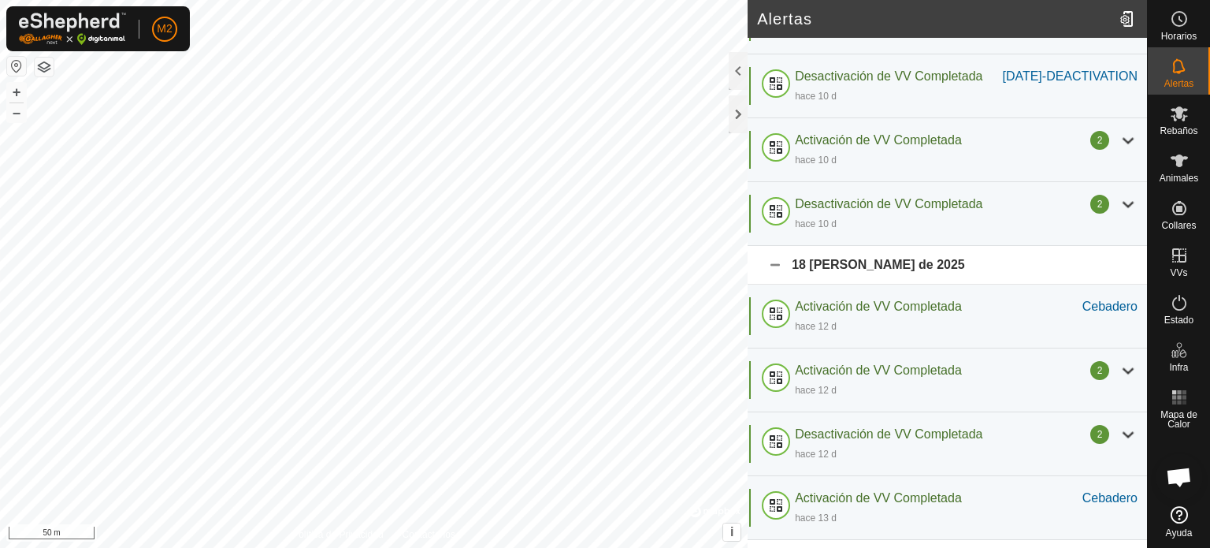
scroll to position [1344, 0]
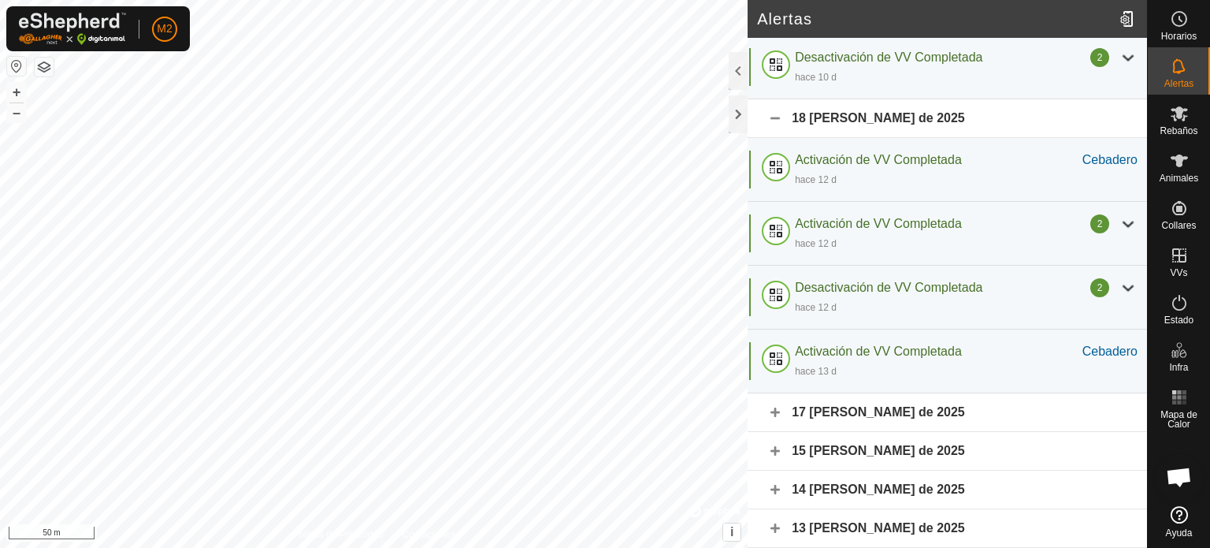
click at [769, 412] on div "17 [PERSON_NAME] de 2025" at bounding box center [948, 412] width 400 height 39
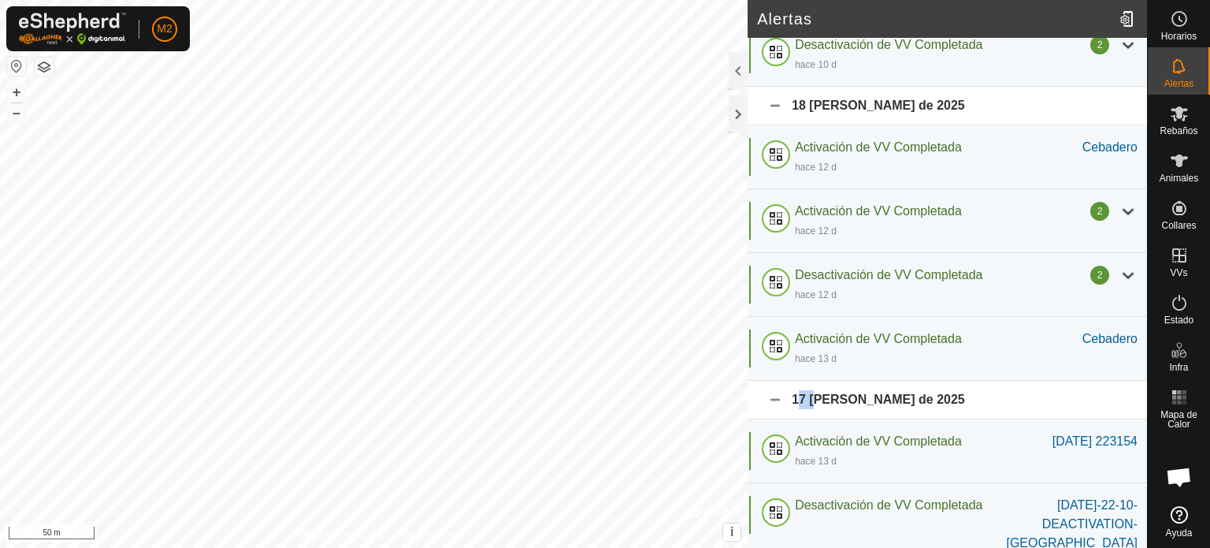
click at [769, 412] on div "17 [PERSON_NAME] de 2025" at bounding box center [948, 400] width 400 height 39
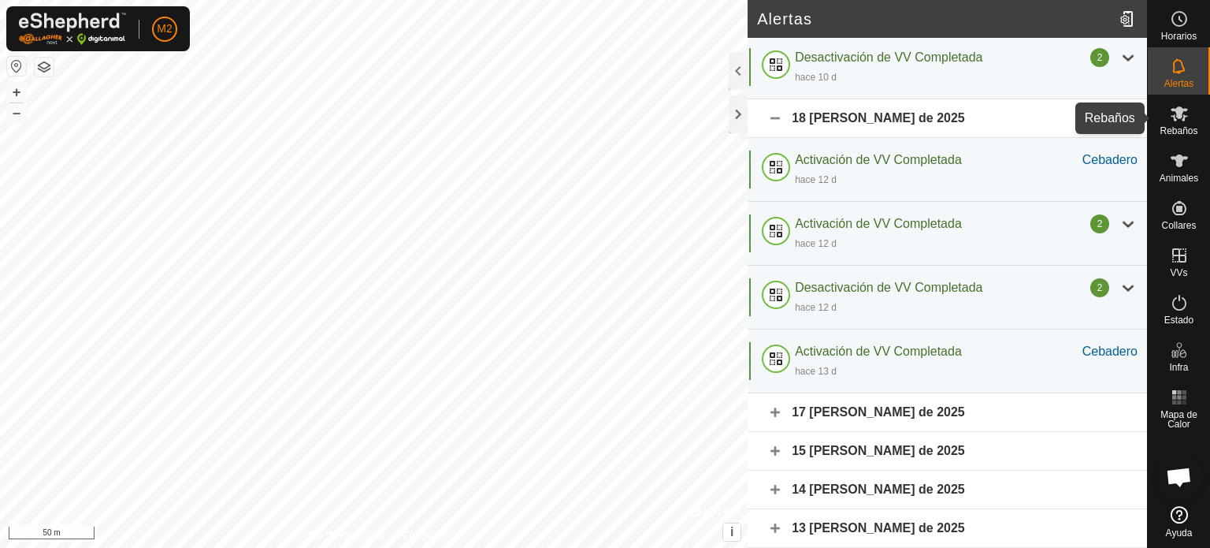
click at [1210, 123] on div "Rebaños" at bounding box center [1179, 118] width 62 height 47
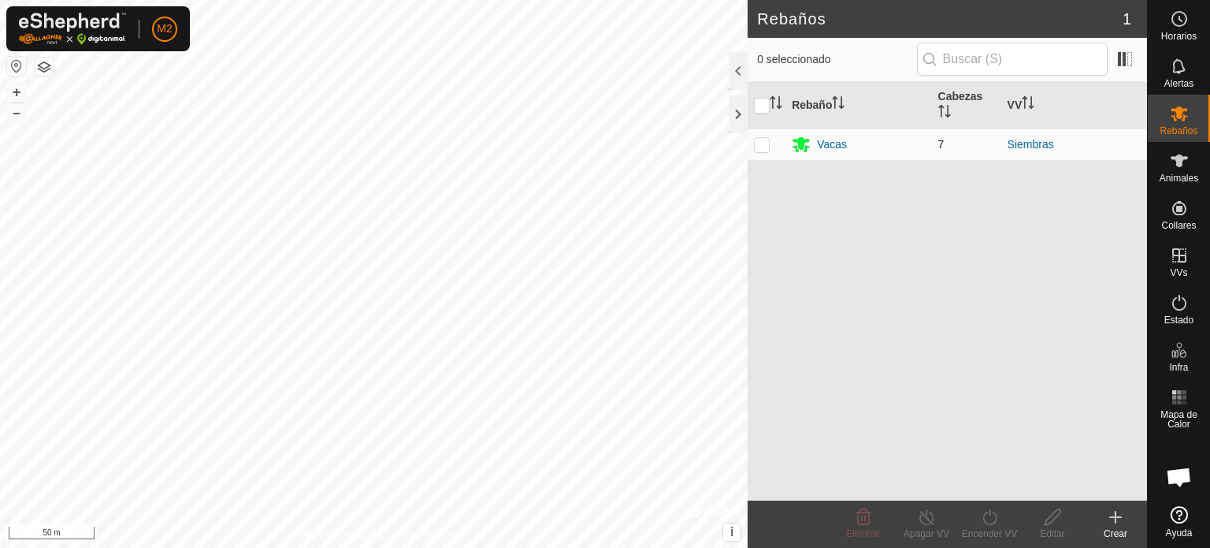
click at [804, 154] on td "Vacas" at bounding box center [859, 144] width 146 height 32
click at [766, 147] on p-checkbox at bounding box center [762, 144] width 16 height 13
checkbox input "true"
click at [835, 141] on div "Vacas" at bounding box center [832, 144] width 30 height 17
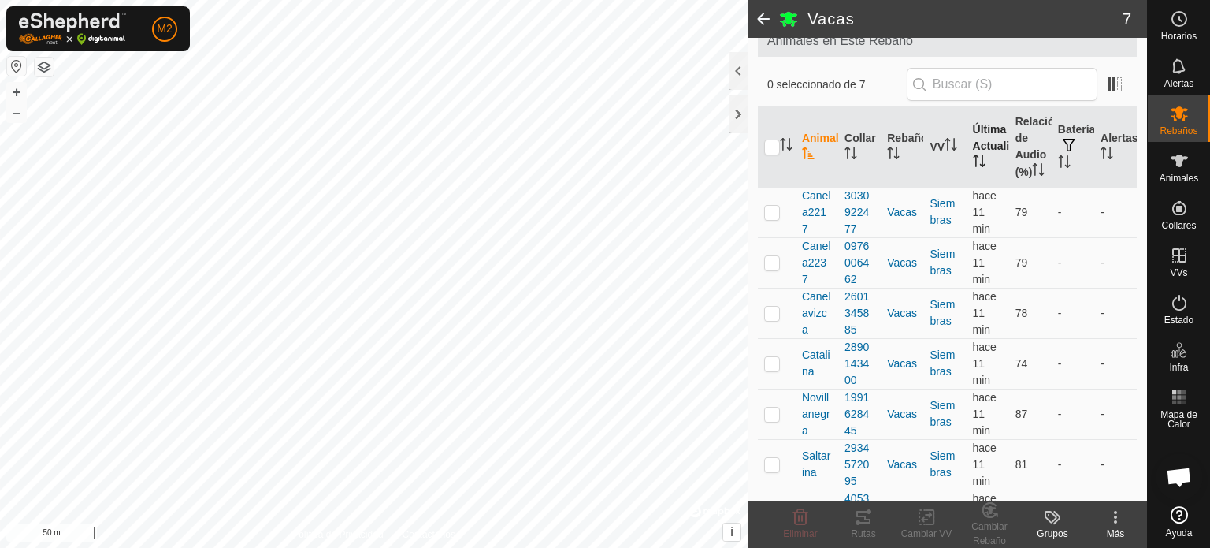
scroll to position [102, 0]
click at [745, 83] on div at bounding box center [738, 71] width 19 height 38
